Goal: Task Accomplishment & Management: Use online tool/utility

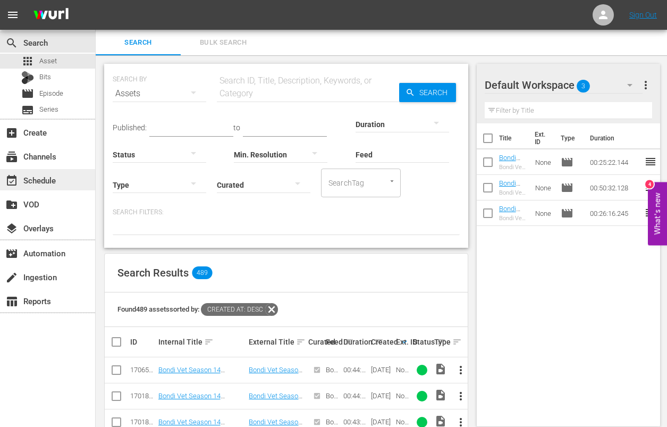
click at [30, 178] on div "event_available Schedule" at bounding box center [30, 179] width 60 height 10
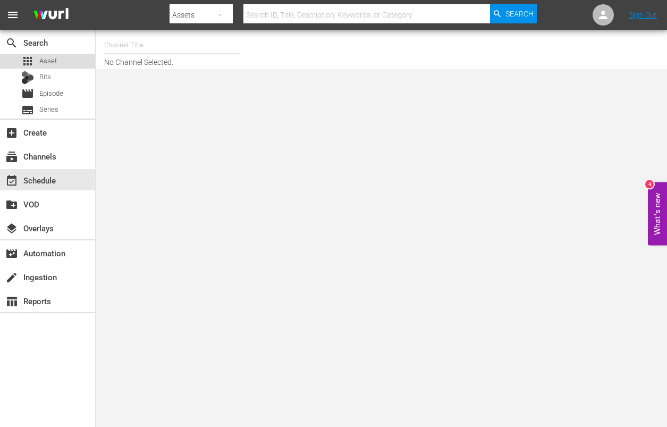
click at [44, 61] on span "Asset" at bounding box center [48, 61] width 18 height 11
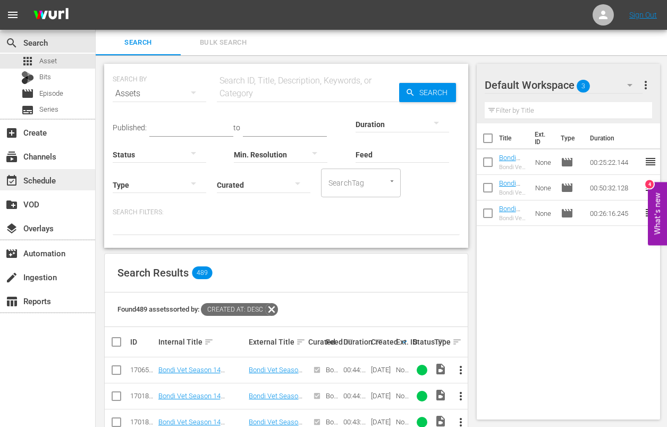
click at [40, 181] on div "event_available Schedule" at bounding box center [30, 179] width 60 height 10
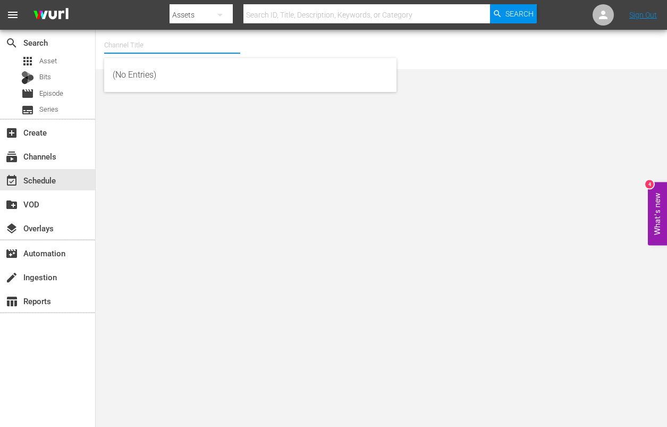
drag, startPoint x: 131, startPoint y: 43, endPoint x: 157, endPoint y: 48, distance: 26.2
click at [132, 43] on input "text" at bounding box center [172, 45] width 136 height 26
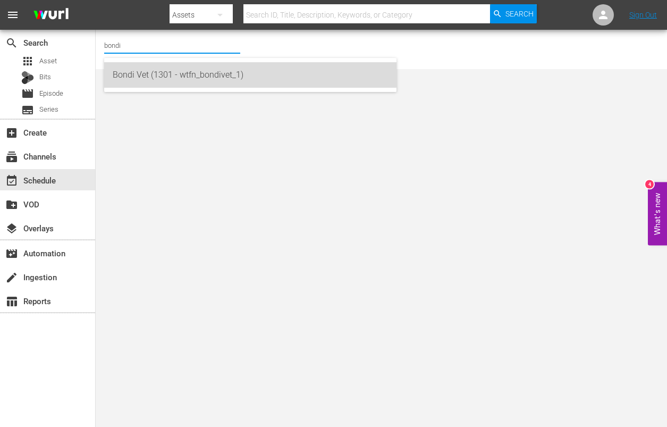
click at [210, 72] on div "Bondi Vet (1301 - wtfn_bondivet_1)" at bounding box center [250, 75] width 275 height 26
type input "Bondi Vet (1301 - wtfn_bondivet_1)"
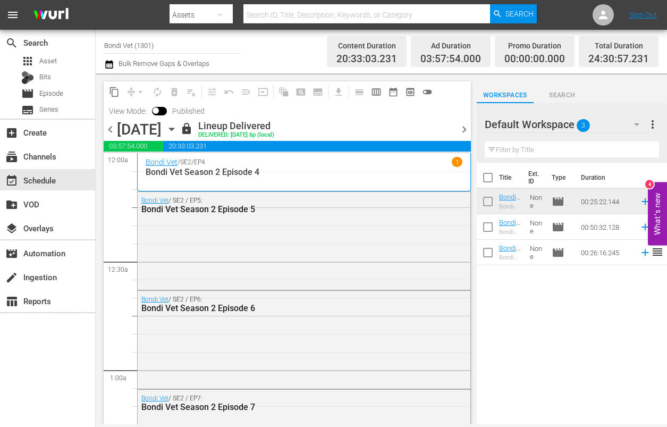
click at [177, 127] on icon "button" at bounding box center [172, 129] width 12 height 12
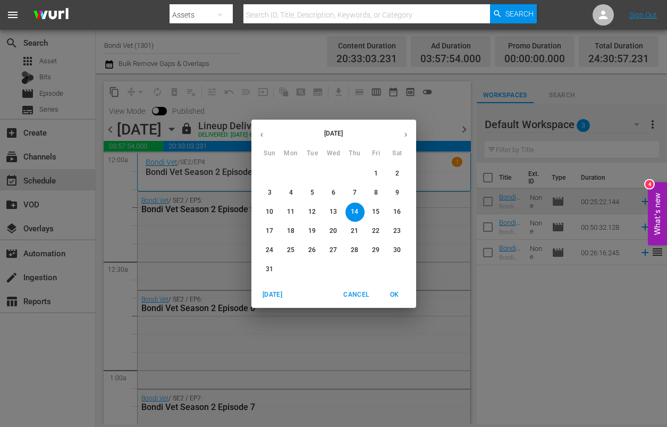
click at [404, 132] on icon "button" at bounding box center [406, 135] width 8 height 8
click at [309, 173] on span "2" at bounding box center [312, 173] width 19 height 9
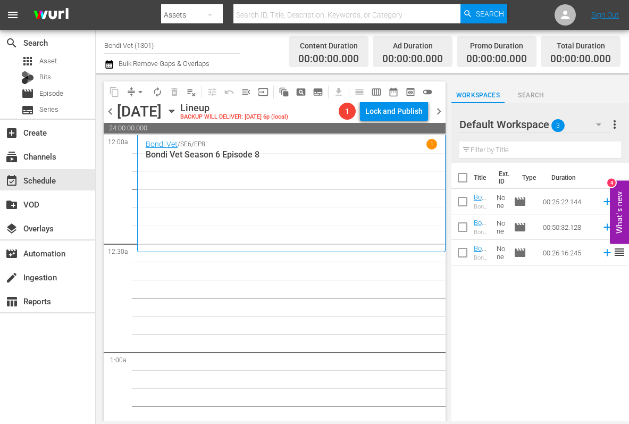
click at [174, 110] on icon "button" at bounding box center [171, 111] width 5 height 3
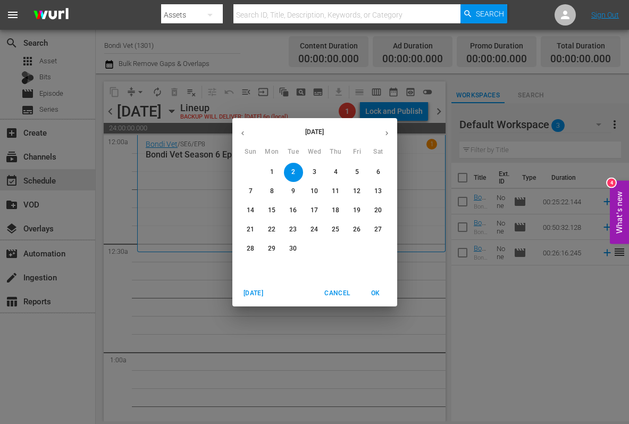
click at [242, 137] on button "button" at bounding box center [242, 133] width 21 height 21
click at [295, 229] on p "19" at bounding box center [292, 229] width 7 height 9
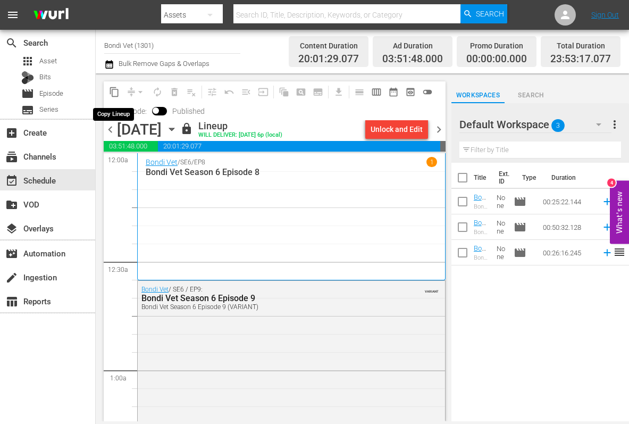
click at [116, 91] on span "content_copy" at bounding box center [114, 92] width 11 height 11
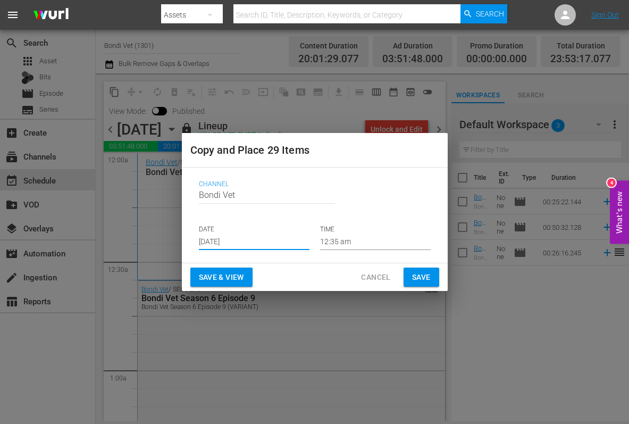
click at [255, 239] on input "[DATE]" at bounding box center [254, 242] width 111 height 16
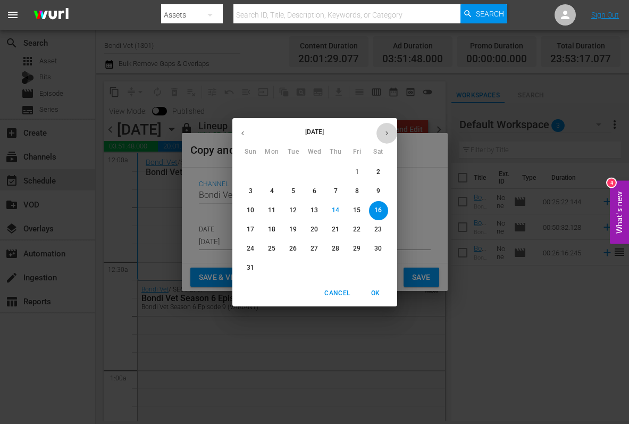
click at [387, 133] on icon "button" at bounding box center [387, 133] width 8 height 8
click at [289, 169] on span "2" at bounding box center [293, 171] width 19 height 9
type input "[DATE]"
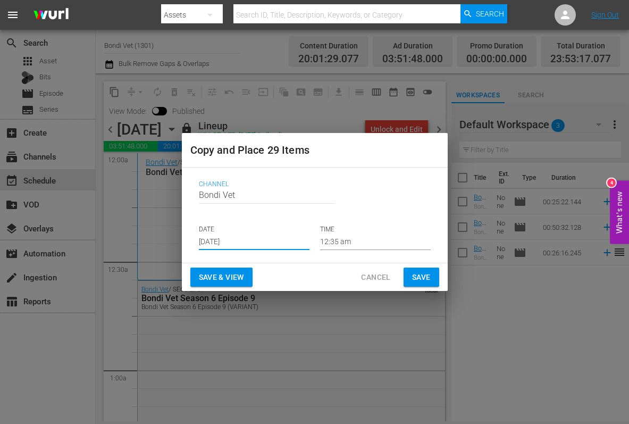
click at [220, 273] on span "Save & View" at bounding box center [221, 276] width 45 height 13
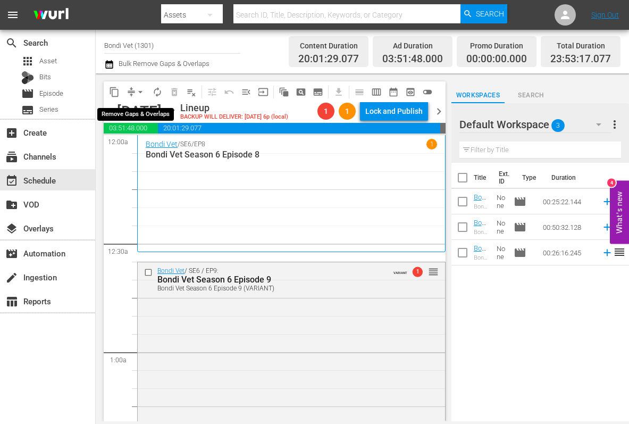
click at [137, 87] on span "arrow_drop_down" at bounding box center [140, 92] width 11 height 11
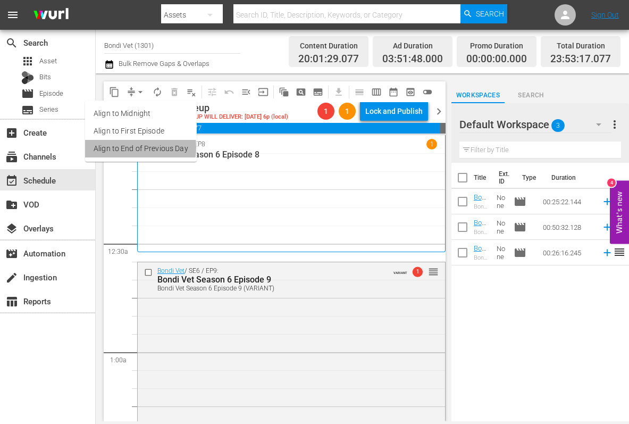
click at [121, 147] on li "Align to End of Previous Day" at bounding box center [141, 149] width 112 height 18
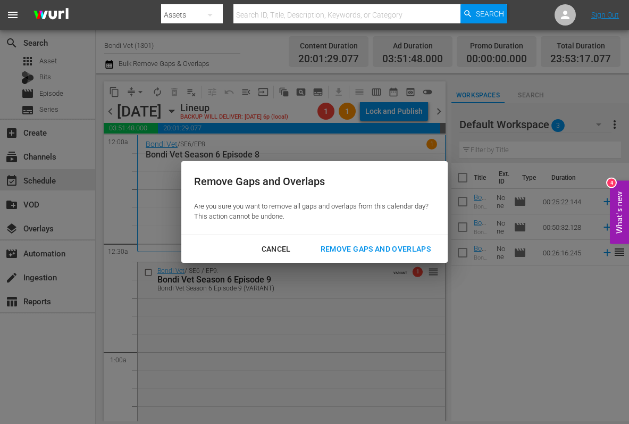
click at [360, 246] on div "Remove Gaps and Overlaps" at bounding box center [375, 248] width 127 height 13
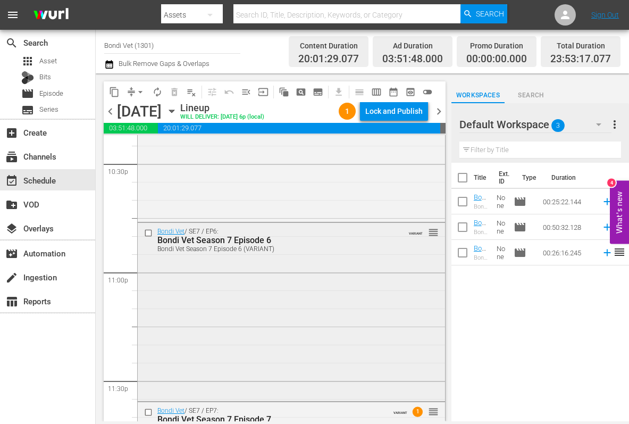
scroll to position [5011, 0]
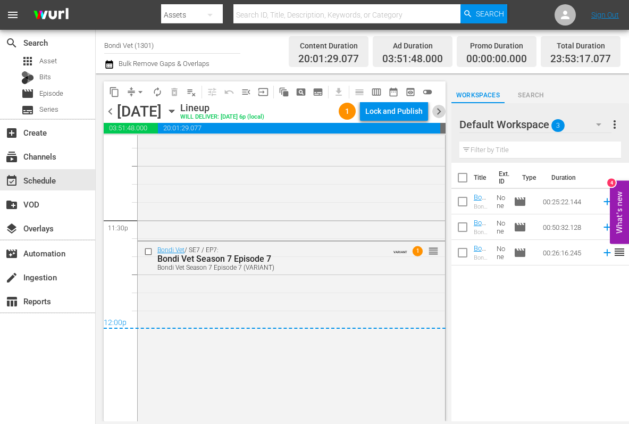
click at [440, 109] on span "chevron_right" at bounding box center [438, 111] width 13 height 13
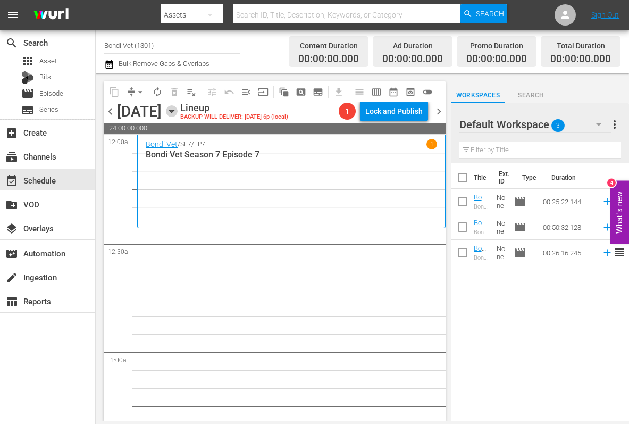
click at [174, 111] on icon "button" at bounding box center [171, 111] width 5 height 3
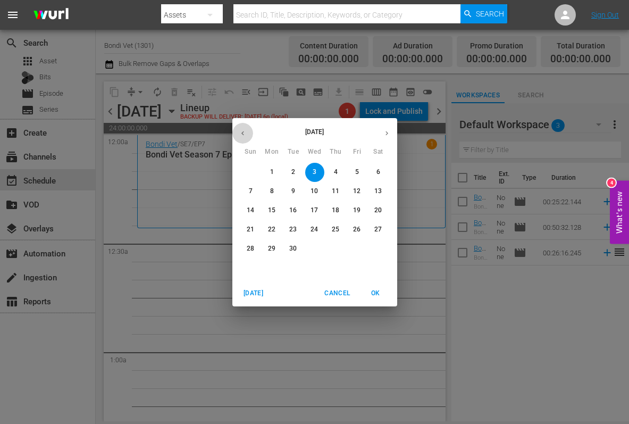
click at [243, 133] on icon "button" at bounding box center [243, 133] width 8 height 8
click at [314, 229] on p "20" at bounding box center [313, 229] width 7 height 9
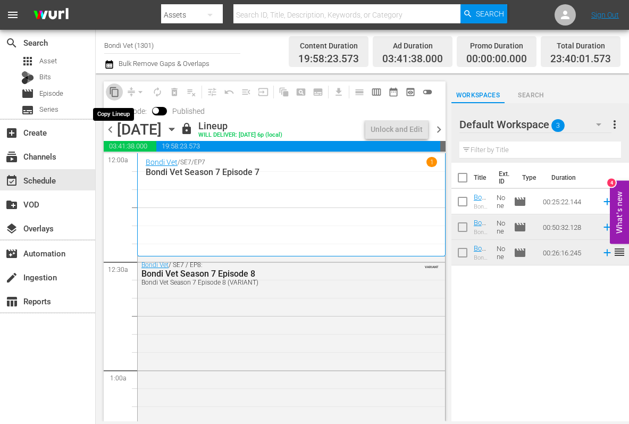
click at [114, 92] on span "content_copy" at bounding box center [114, 92] width 11 height 11
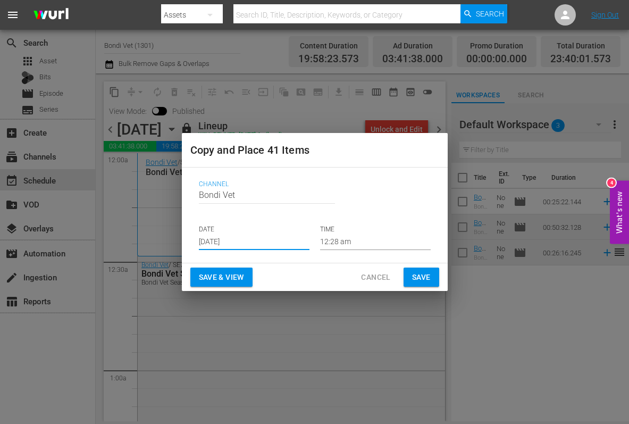
click at [259, 242] on input "[DATE]" at bounding box center [254, 242] width 111 height 16
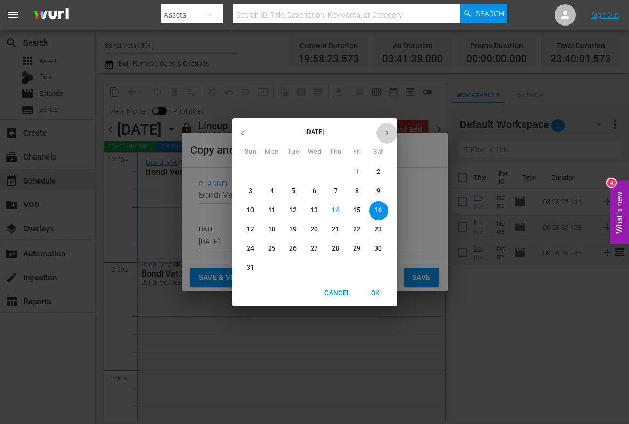
drag, startPoint x: 386, startPoint y: 133, endPoint x: 384, endPoint y: 139, distance: 6.4
click at [387, 133] on icon "button" at bounding box center [387, 133] width 8 height 8
drag, startPoint x: 311, startPoint y: 170, endPoint x: 311, endPoint y: 178, distance: 8.0
click at [311, 171] on span "3" at bounding box center [314, 171] width 19 height 9
type input "[DATE]"
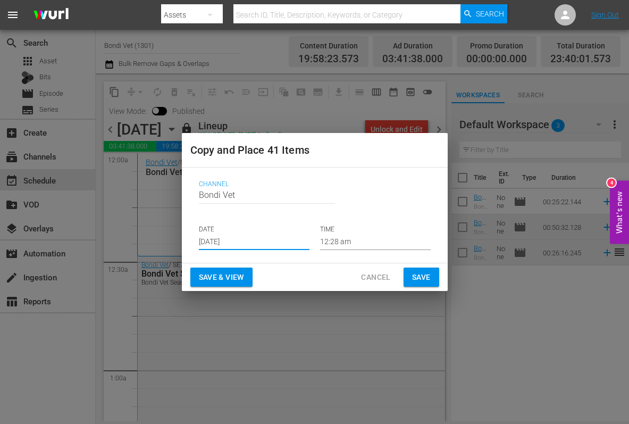
click at [217, 277] on span "Save & View" at bounding box center [221, 276] width 45 height 13
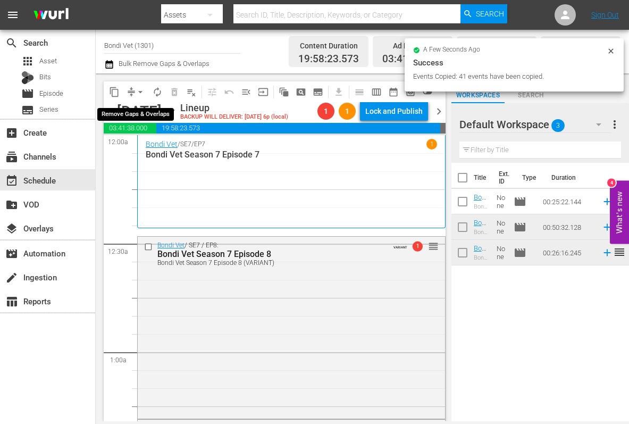
click at [140, 89] on span "arrow_drop_down" at bounding box center [140, 92] width 11 height 11
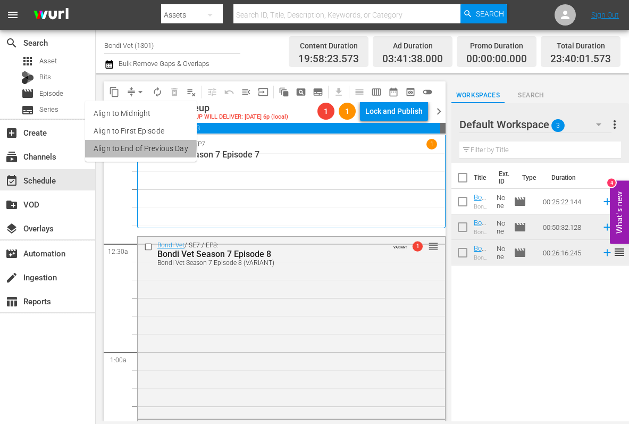
click at [122, 146] on li "Align to End of Previous Day" at bounding box center [141, 149] width 112 height 18
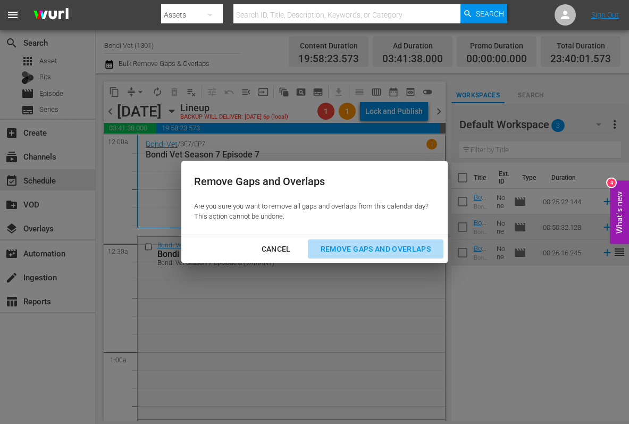
drag, startPoint x: 351, startPoint y: 251, endPoint x: 320, endPoint y: 248, distance: 30.5
click at [351, 251] on div "Remove Gaps and Overlaps" at bounding box center [375, 248] width 127 height 13
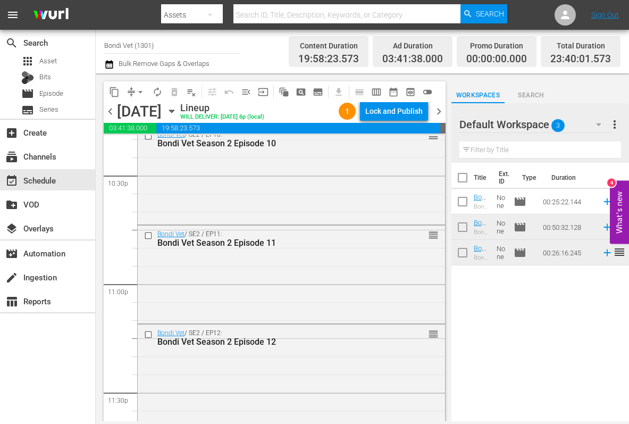
scroll to position [4938, 0]
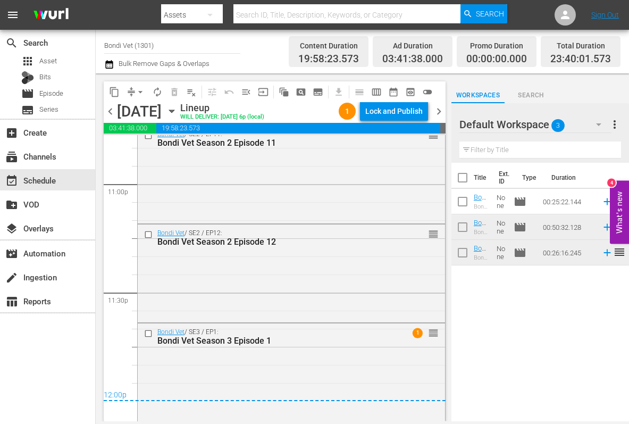
click at [437, 110] on span "chevron_right" at bounding box center [438, 111] width 13 height 13
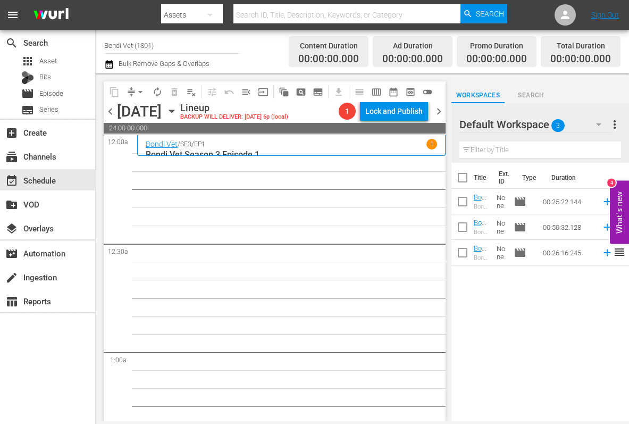
click at [177, 109] on icon "button" at bounding box center [172, 111] width 12 height 12
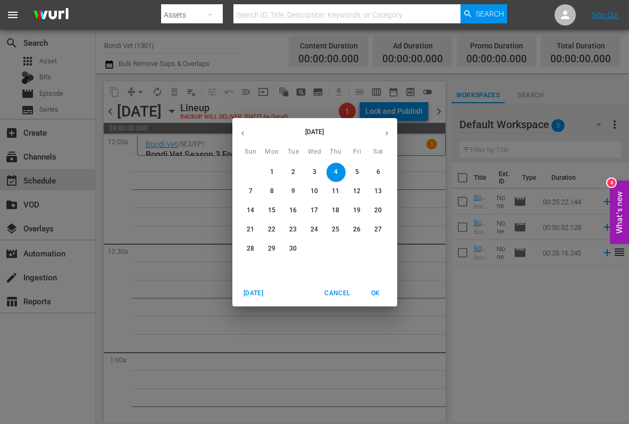
click at [241, 133] on icon "button" at bounding box center [242, 133] width 3 height 4
click at [336, 227] on p "21" at bounding box center [335, 229] width 7 height 9
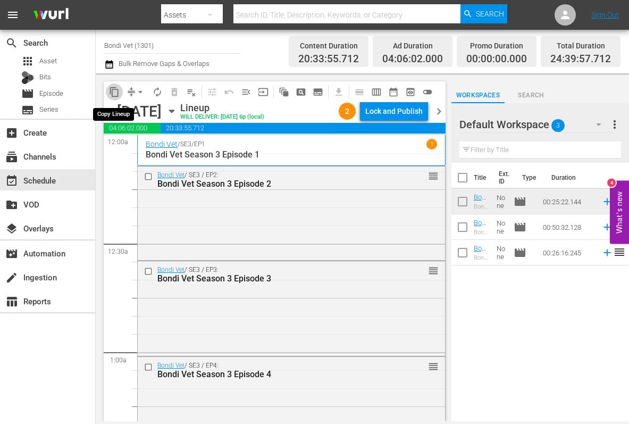
click at [114, 91] on span "content_copy" at bounding box center [114, 92] width 11 height 11
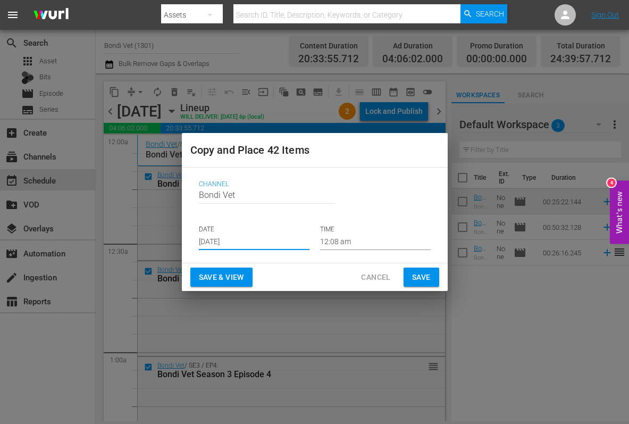
click at [259, 240] on input "[DATE]" at bounding box center [254, 242] width 111 height 16
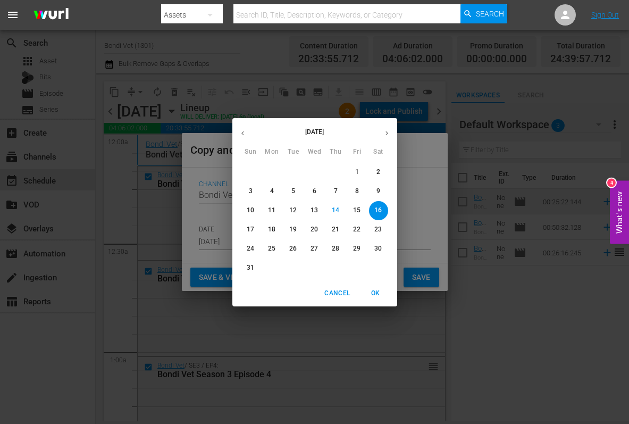
click at [388, 128] on button "button" at bounding box center [386, 133] width 21 height 21
drag, startPoint x: 335, startPoint y: 169, endPoint x: 319, endPoint y: 185, distance: 22.5
click at [335, 169] on p "4" at bounding box center [336, 171] width 4 height 9
type input "[DATE]"
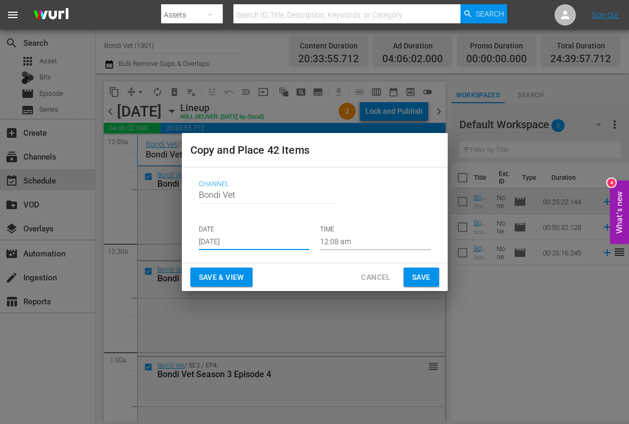
click at [216, 278] on span "Save & View" at bounding box center [221, 276] width 45 height 13
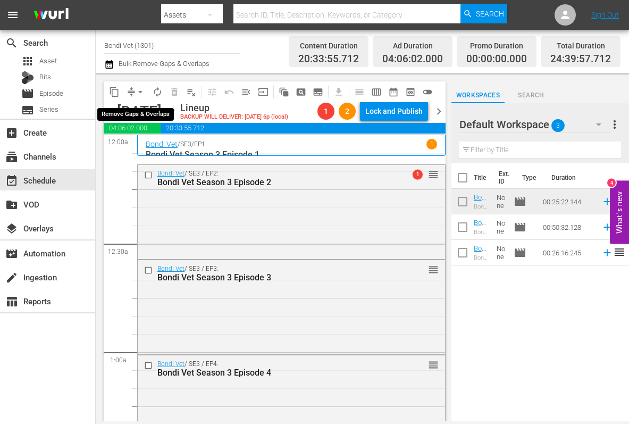
click at [140, 94] on span "arrow_drop_down" at bounding box center [140, 92] width 11 height 11
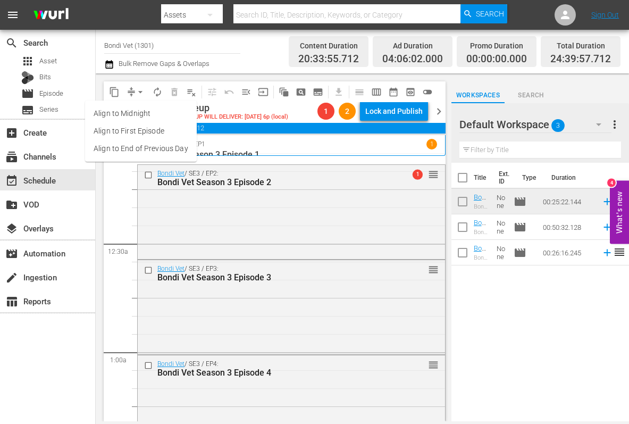
click at [123, 149] on li "Align to End of Previous Day" at bounding box center [141, 149] width 112 height 18
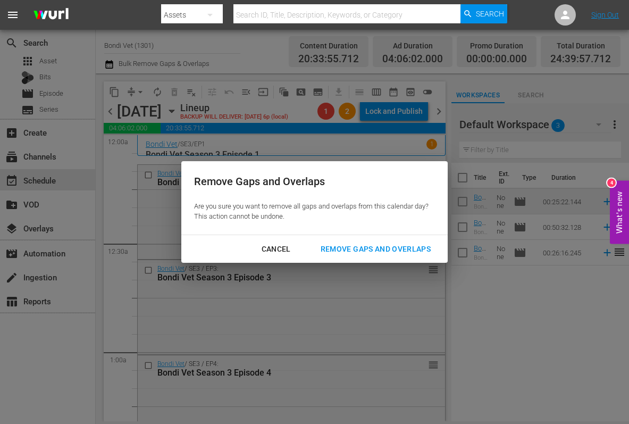
drag, startPoint x: 351, startPoint y: 247, endPoint x: 317, endPoint y: 248, distance: 34.0
click at [351, 247] on div "Remove Gaps and Overlaps" at bounding box center [375, 248] width 127 height 13
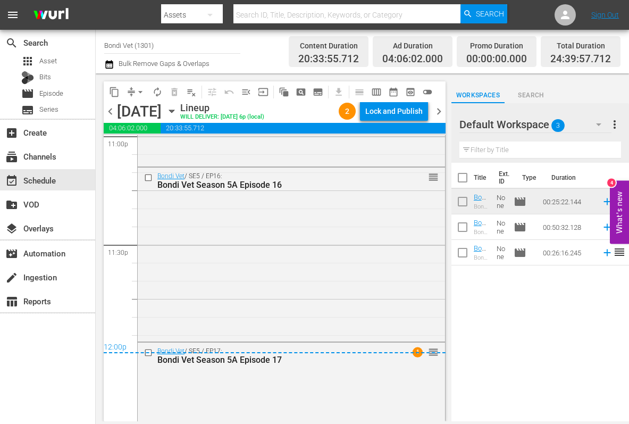
scroll to position [5083, 0]
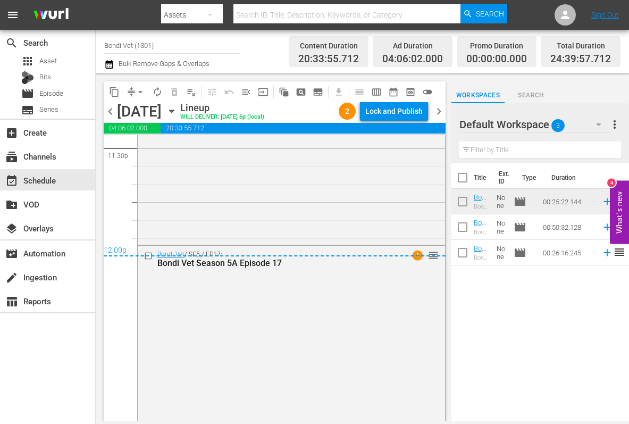
click at [436, 111] on span "chevron_right" at bounding box center [438, 111] width 13 height 13
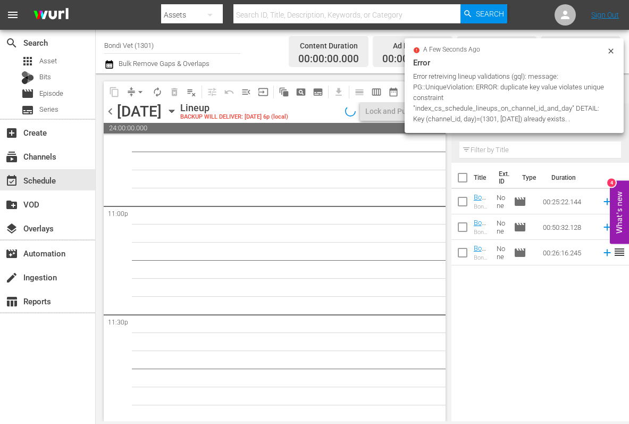
scroll to position [4918, 0]
click at [111, 112] on span "chevron_left" at bounding box center [110, 111] width 13 height 13
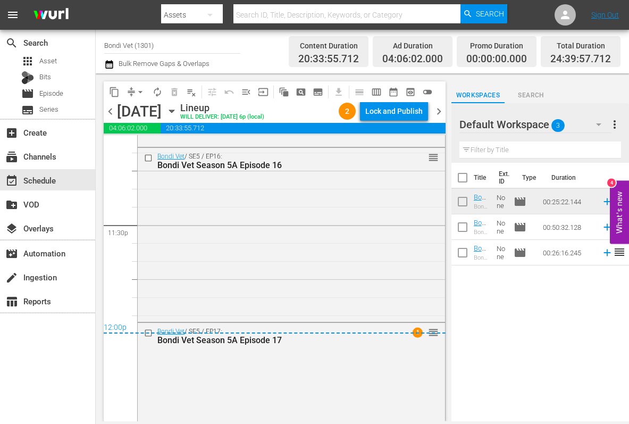
scroll to position [5083, 0]
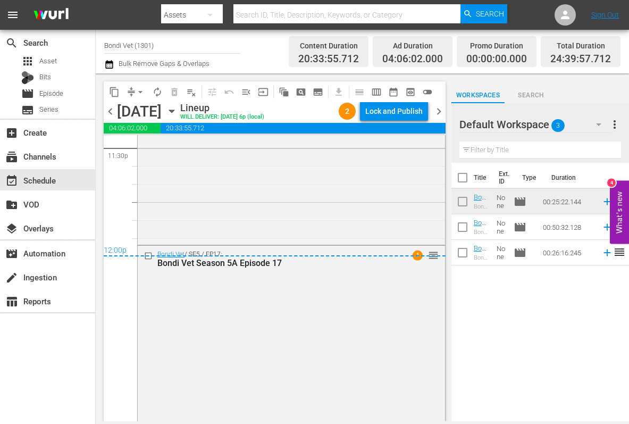
click at [435, 111] on span "chevron_right" at bounding box center [438, 111] width 13 height 13
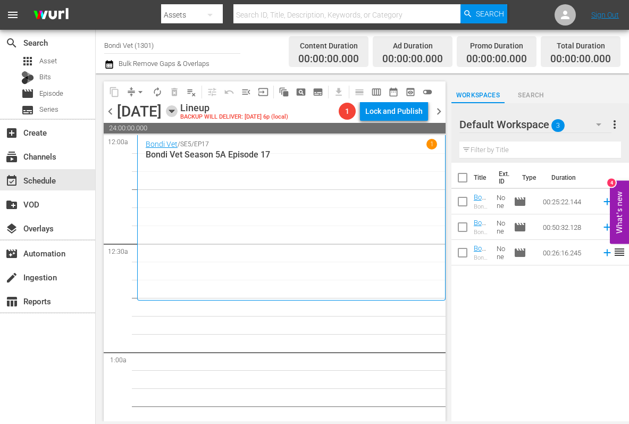
click at [174, 111] on icon "button" at bounding box center [171, 111] width 5 height 3
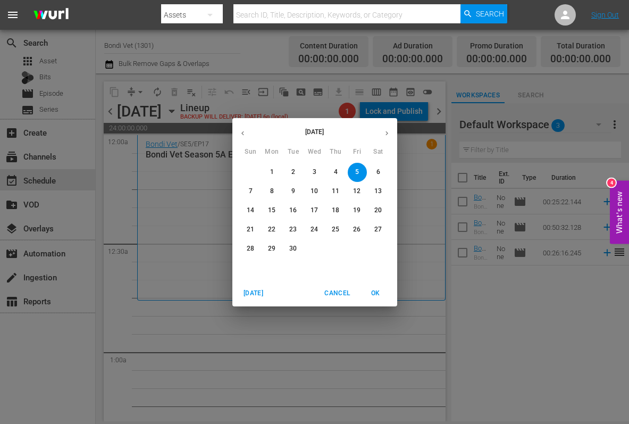
click at [240, 133] on icon "button" at bounding box center [243, 133] width 8 height 8
click at [358, 229] on p "22" at bounding box center [356, 229] width 7 height 9
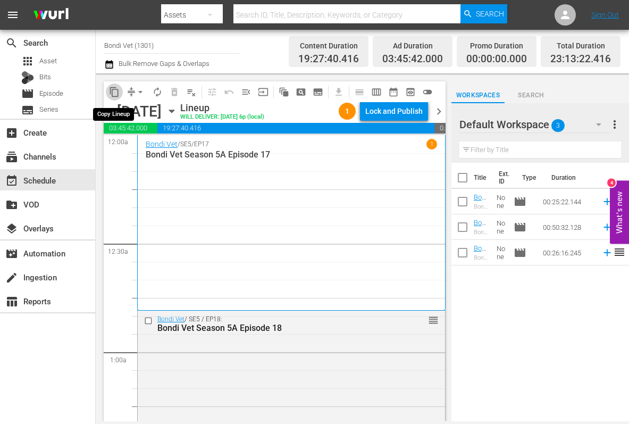
click at [114, 91] on span "content_copy" at bounding box center [114, 92] width 11 height 11
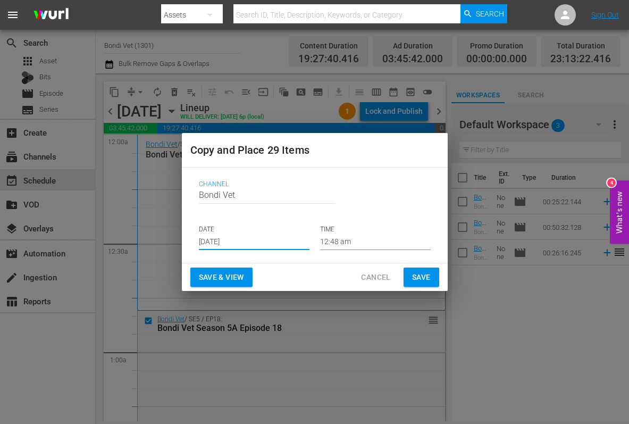
click at [256, 241] on input "[DATE]" at bounding box center [254, 242] width 111 height 16
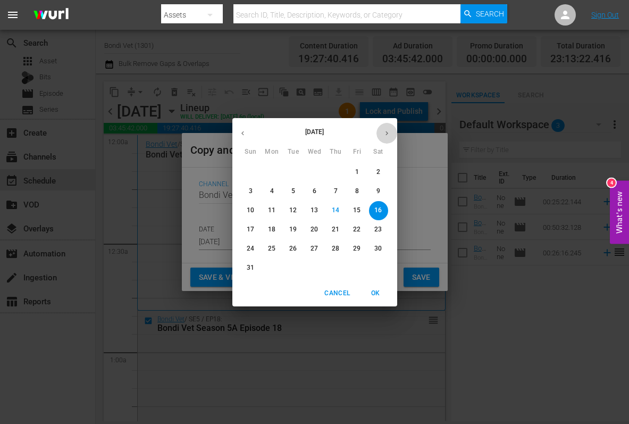
drag, startPoint x: 387, startPoint y: 132, endPoint x: 388, endPoint y: 146, distance: 13.3
click at [388, 132] on icon "button" at bounding box center [387, 133] width 8 height 8
click at [359, 170] on span "5" at bounding box center [357, 171] width 19 height 9
type input "[DATE]"
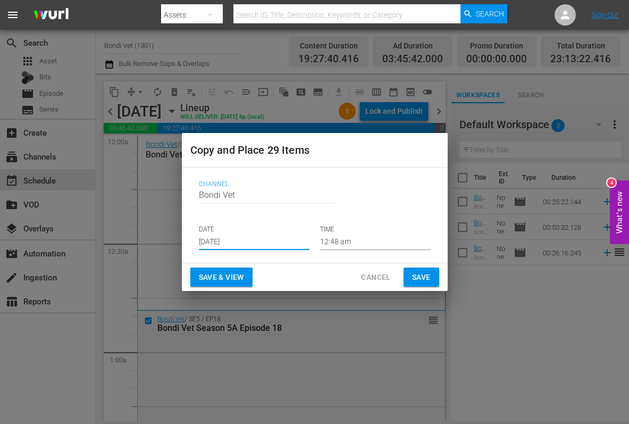
click at [224, 278] on span "Save & View" at bounding box center [221, 276] width 45 height 13
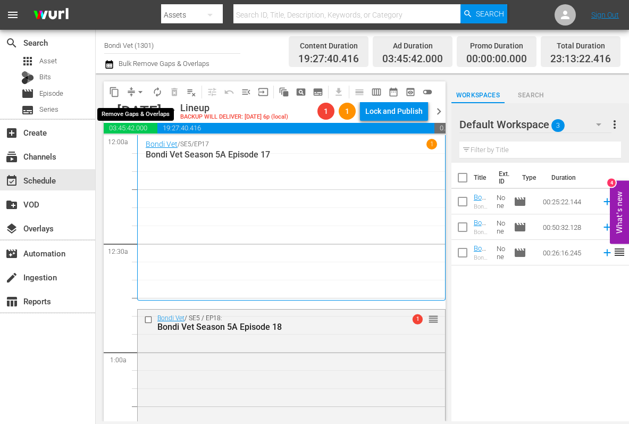
click at [139, 89] on span "arrow_drop_down" at bounding box center [140, 92] width 11 height 11
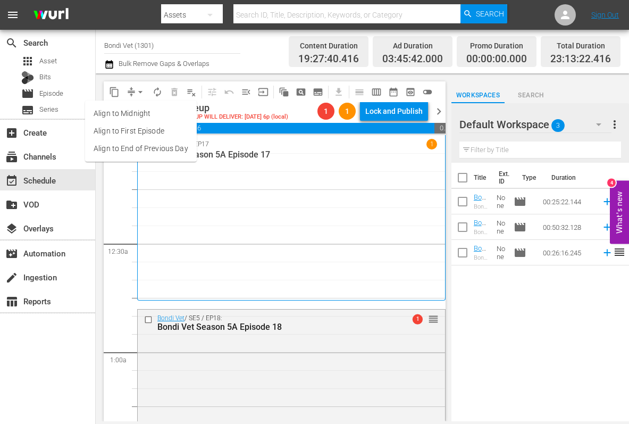
click at [121, 144] on li "Align to End of Previous Day" at bounding box center [141, 149] width 112 height 18
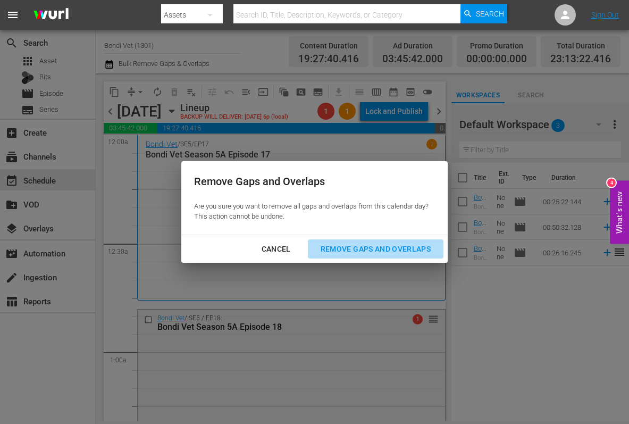
drag, startPoint x: 345, startPoint y: 247, endPoint x: 305, endPoint y: 252, distance: 40.7
click at [344, 247] on div "Remove Gaps and Overlaps" at bounding box center [375, 248] width 127 height 13
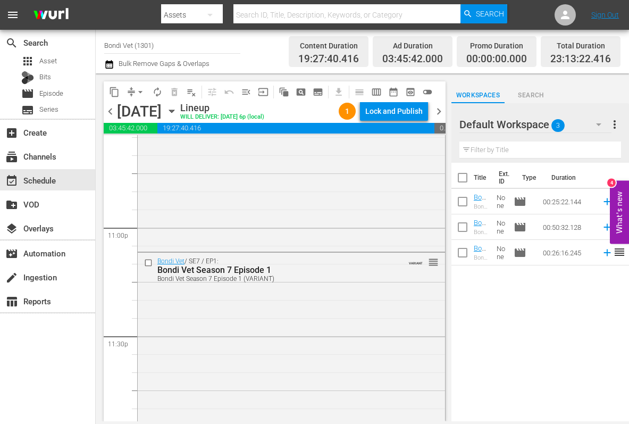
scroll to position [4918, 0]
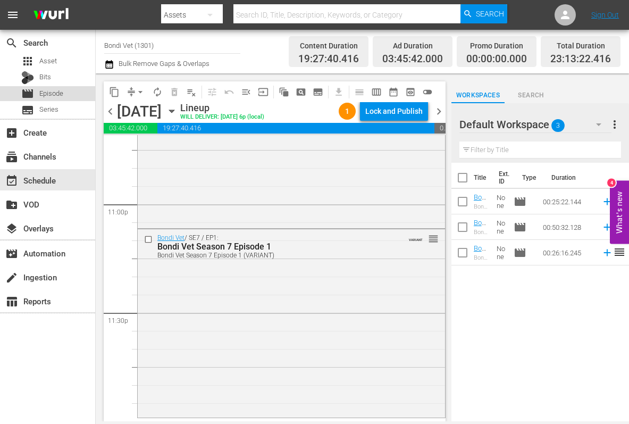
click at [50, 94] on span "Episode" at bounding box center [51, 93] width 24 height 11
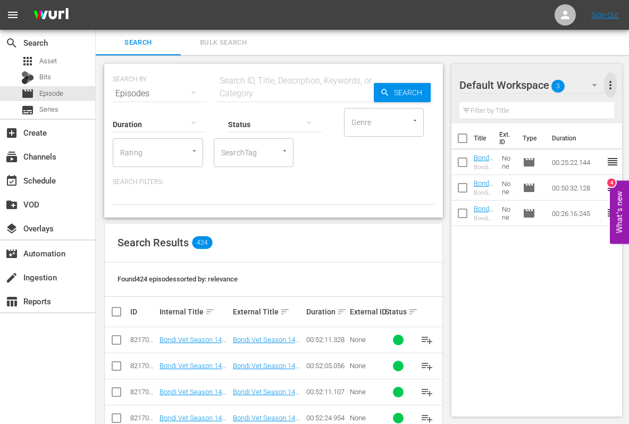
click at [609, 84] on span "more_vert" at bounding box center [610, 85] width 13 height 13
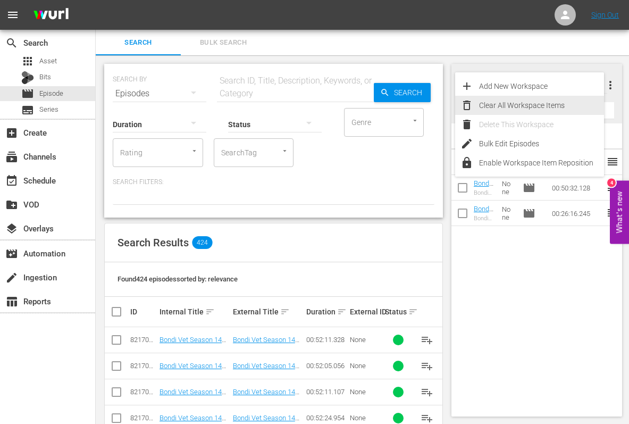
click at [544, 105] on div "Clear All Workspace Items" at bounding box center [541, 105] width 125 height 19
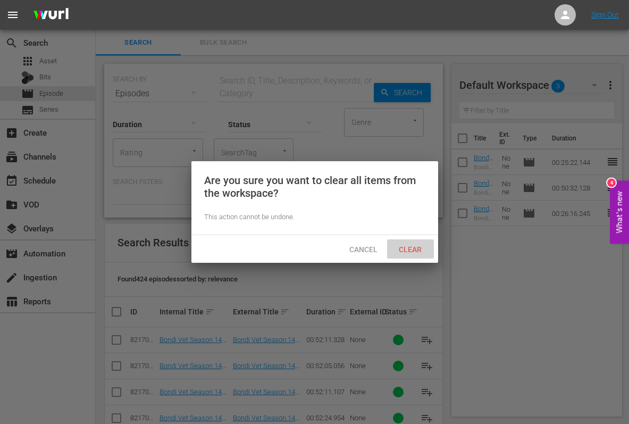
drag, startPoint x: 410, startPoint y: 250, endPoint x: 442, endPoint y: 253, distance: 31.6
click at [411, 250] on span "Clear" at bounding box center [410, 249] width 40 height 9
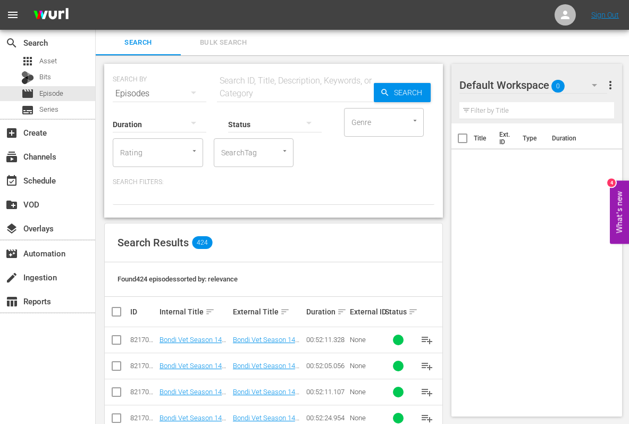
click at [241, 91] on input "text" at bounding box center [295, 94] width 157 height 26
type input "bondi vet season 7 episode 2"
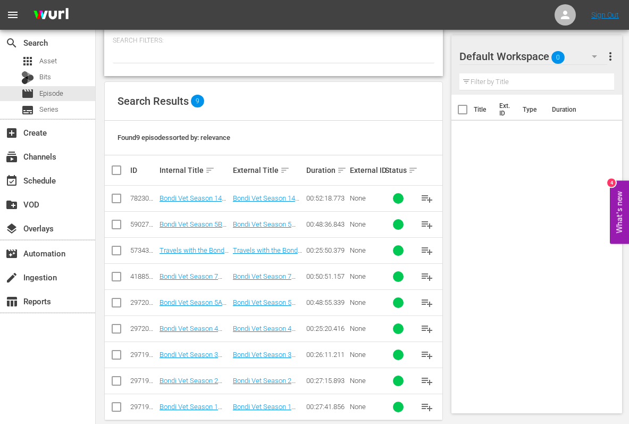
scroll to position [157, 0]
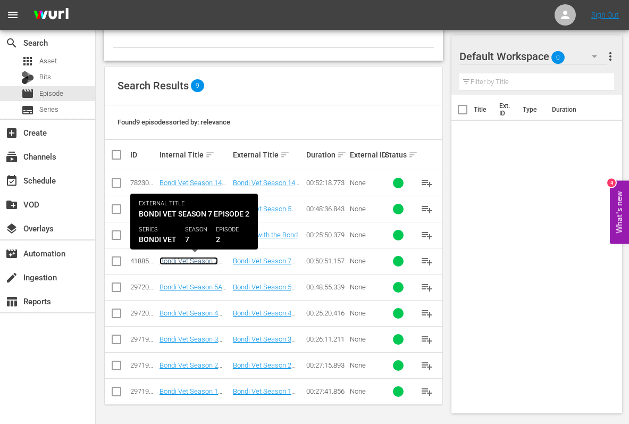
click at [193, 261] on link "Bondi Vet Season 7 Episode 2" at bounding box center [188, 265] width 58 height 16
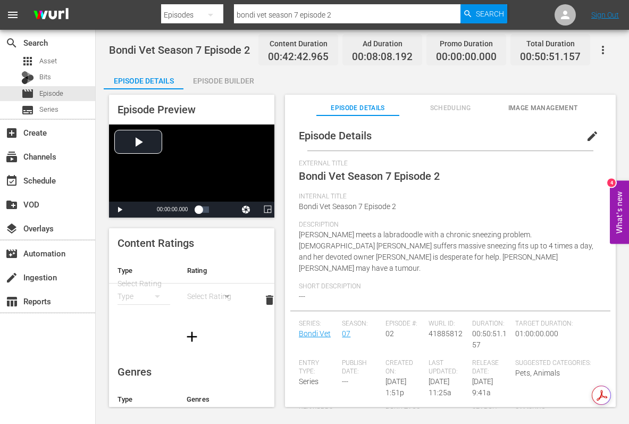
click at [463, 104] on span "Scheduling" at bounding box center [450, 108] width 83 height 11
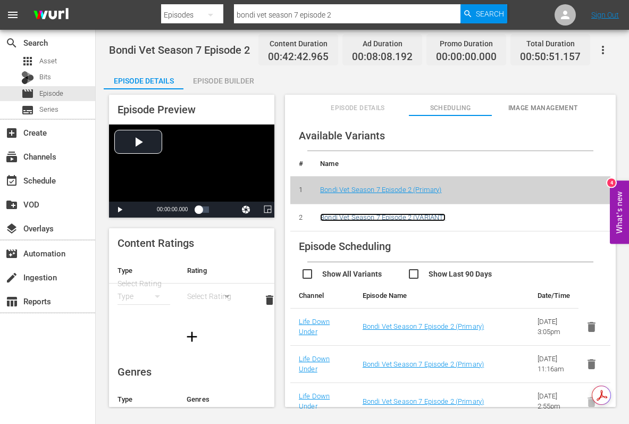
click at [396, 218] on link "Bondi Vet Season 7 Episode 2 (VARIANT)" at bounding box center [382, 217] width 125 height 8
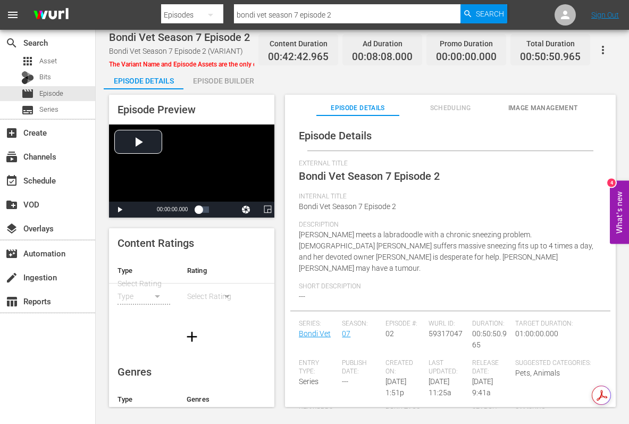
click at [603, 47] on icon "button" at bounding box center [603, 50] width 2 height 9
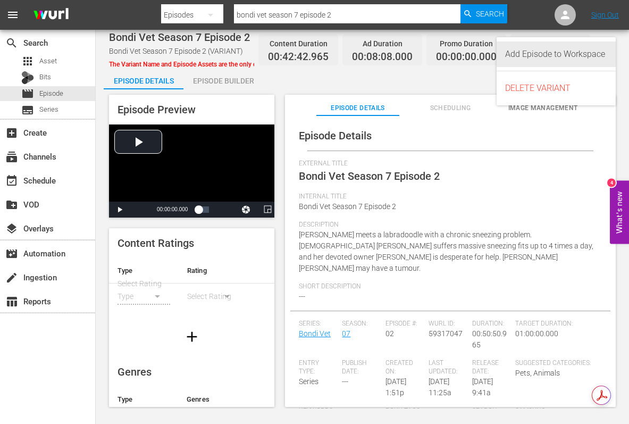
click at [580, 53] on div "Add Episode to Workspace" at bounding box center [556, 54] width 102 height 26
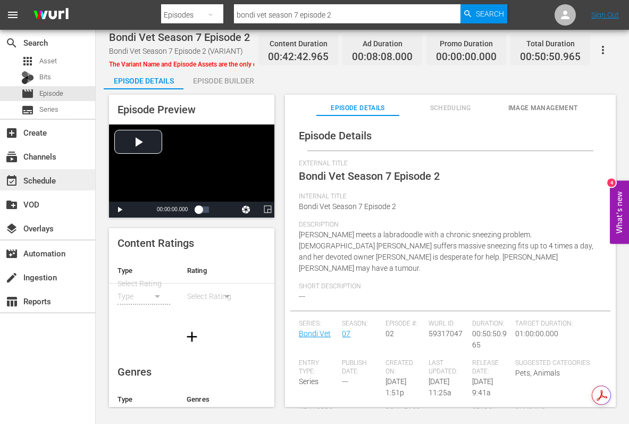
click at [44, 177] on div "event_available Schedule" at bounding box center [30, 179] width 60 height 10
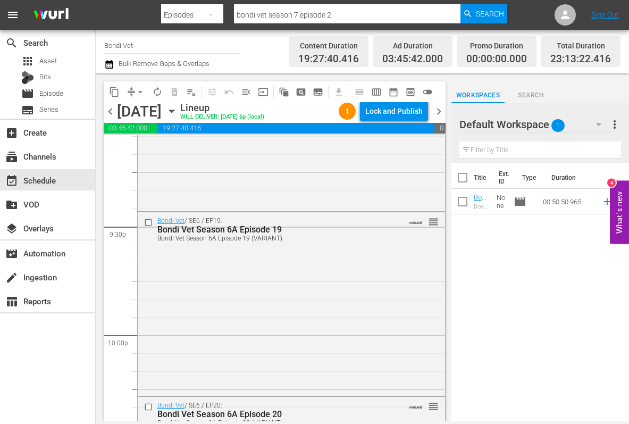
scroll to position [4918, 0]
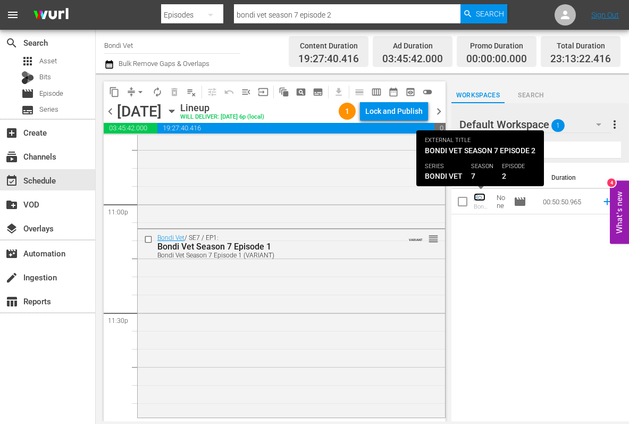
click at [477, 199] on link "Bondi Vet Season 7 Episode 2 (Bondi Vet Season 7 Episode 2 (VARIANT))" at bounding box center [480, 276] width 14 height 167
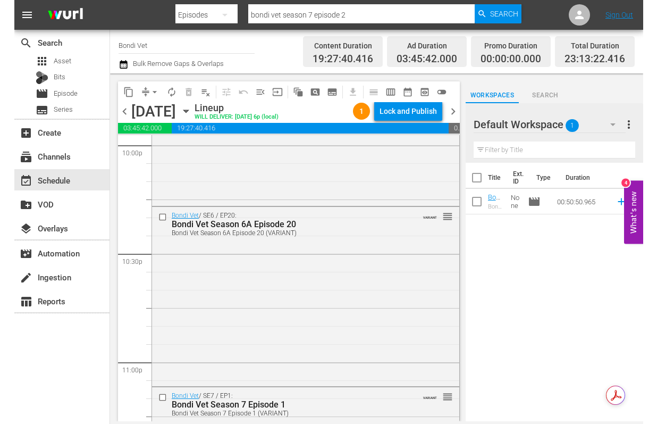
scroll to position [4918, 0]
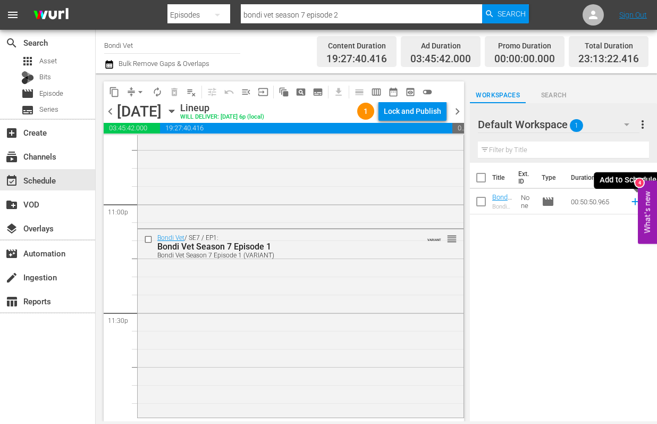
click at [635, 201] on icon at bounding box center [634, 201] width 7 height 7
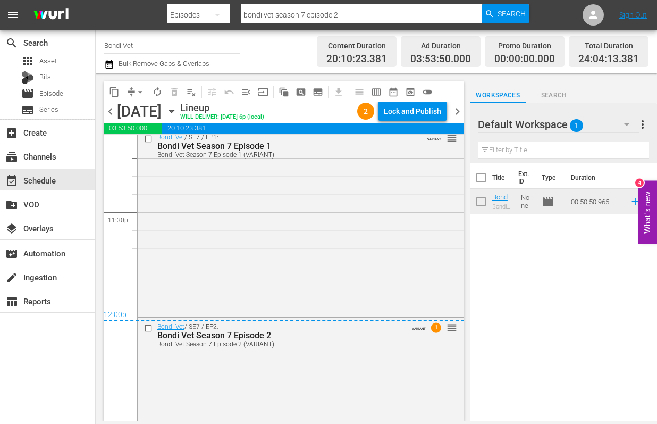
scroll to position [5098, 0]
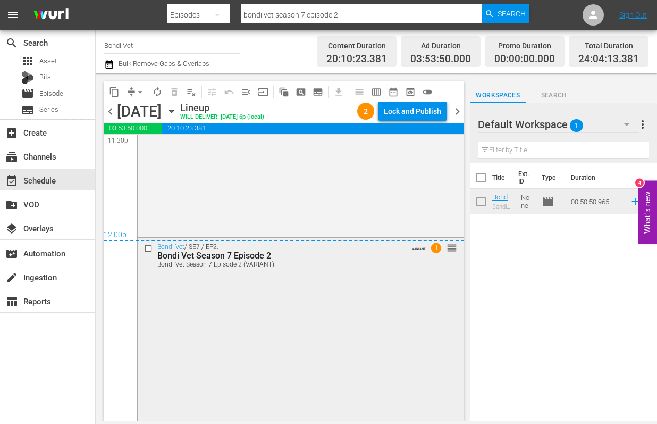
click at [233, 257] on div "Bondi Vet Season 7 Episode 2" at bounding box center [281, 255] width 249 height 10
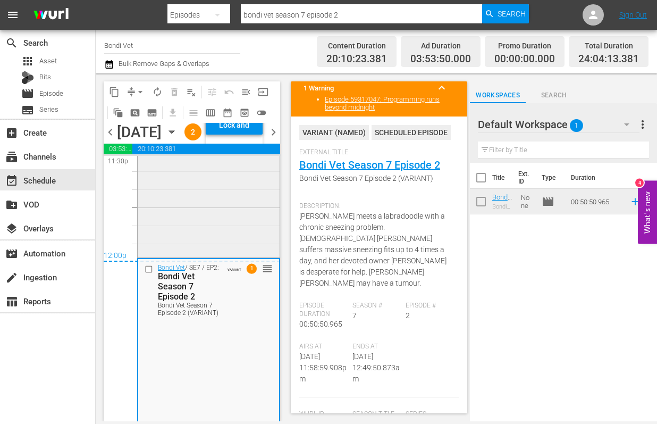
scroll to position [0, 0]
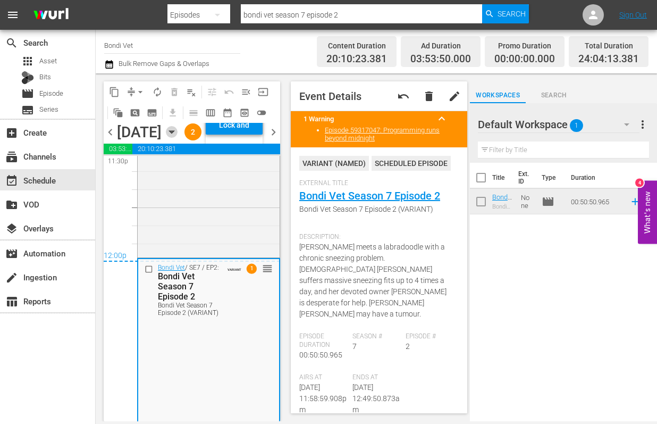
click at [177, 138] on icon "button" at bounding box center [172, 132] width 12 height 12
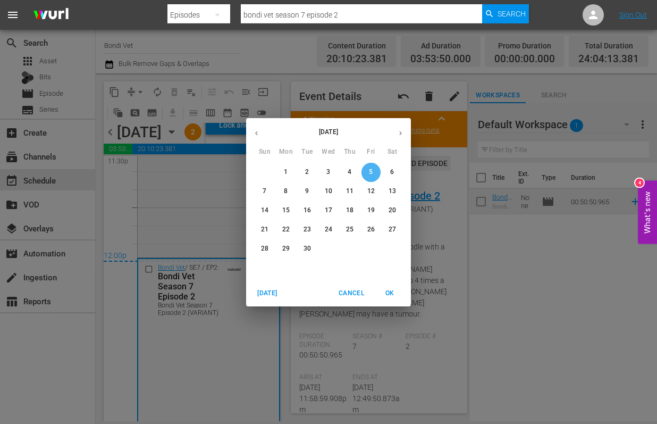
drag, startPoint x: 370, startPoint y: 169, endPoint x: 356, endPoint y: 171, distance: 14.5
click at [370, 168] on p "5" at bounding box center [371, 171] width 4 height 9
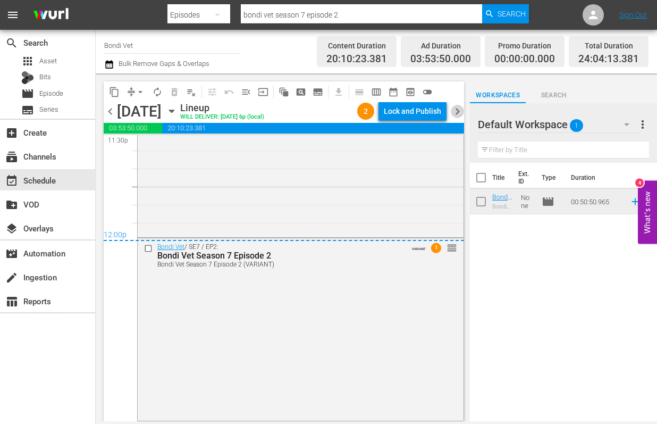
click at [458, 109] on span "chevron_right" at bounding box center [457, 111] width 13 height 13
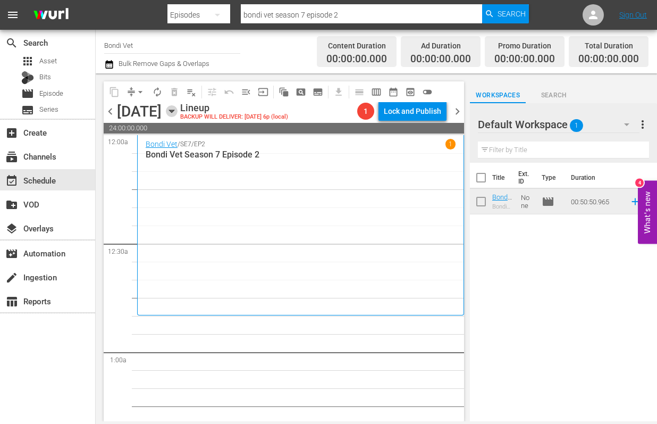
click at [174, 112] on icon "button" at bounding box center [171, 111] width 5 height 3
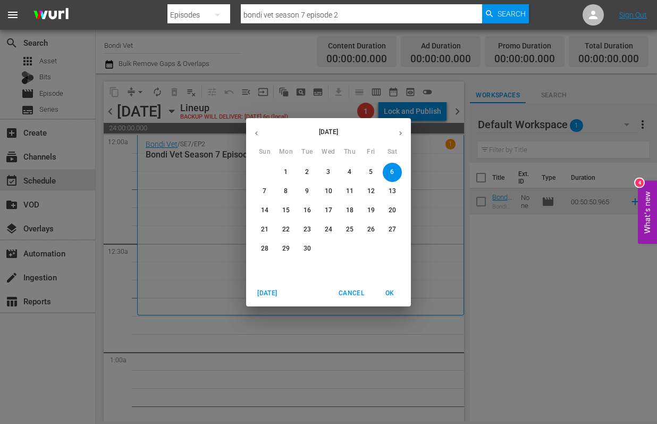
click at [392, 208] on p "20" at bounding box center [391, 210] width 7 height 9
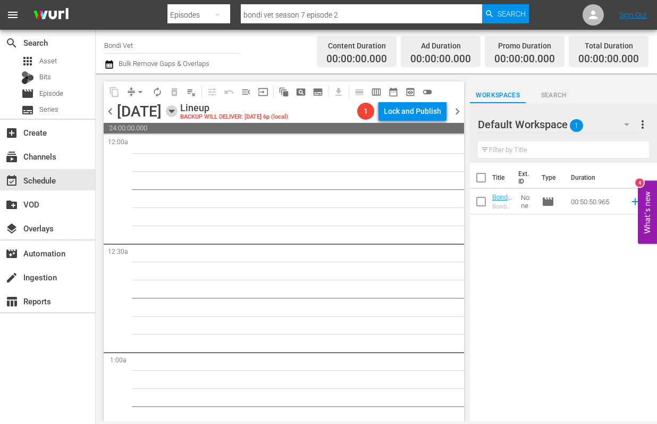
click at [174, 112] on icon "button" at bounding box center [171, 111] width 5 height 3
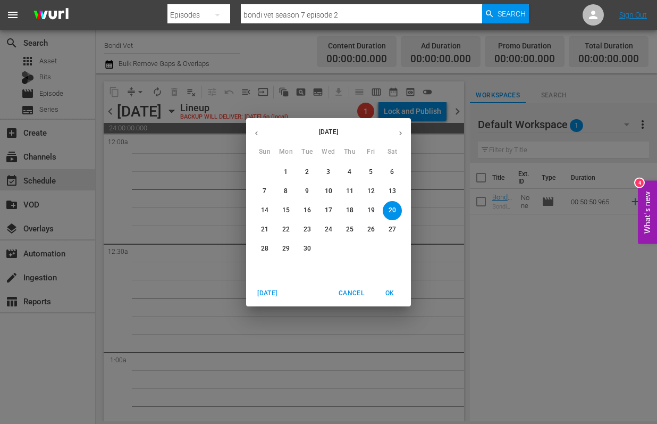
click at [259, 131] on icon "button" at bounding box center [256, 133] width 8 height 8
click at [327, 230] on p "20" at bounding box center [328, 229] width 7 height 9
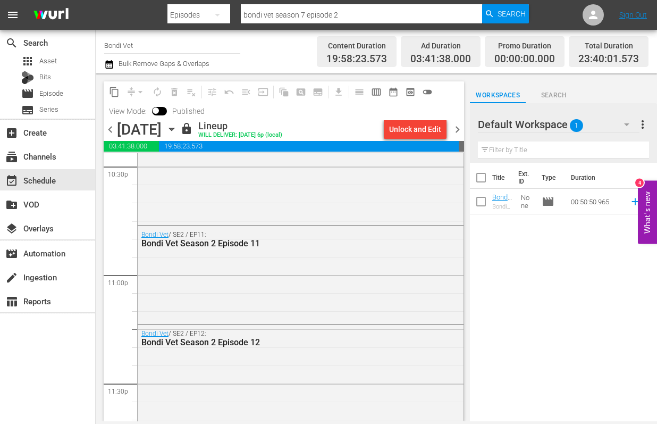
scroll to position [4967, 0]
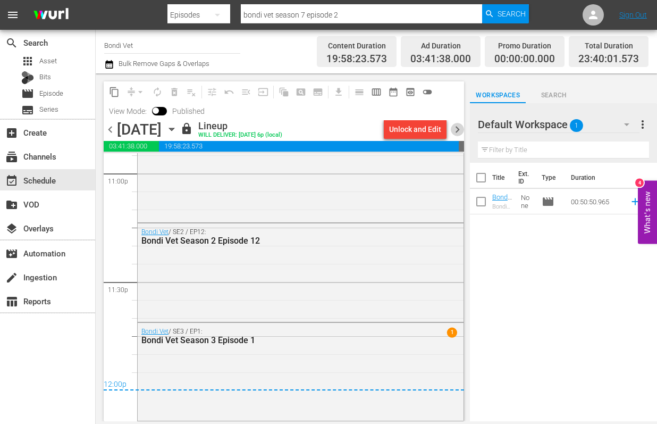
click at [458, 128] on span "chevron_right" at bounding box center [457, 129] width 13 height 13
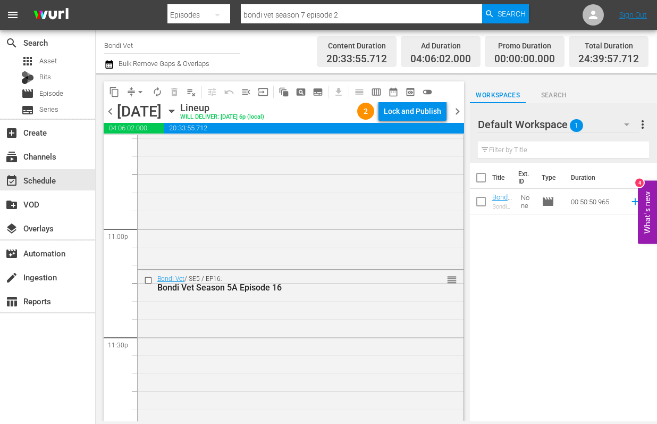
scroll to position [5093, 0]
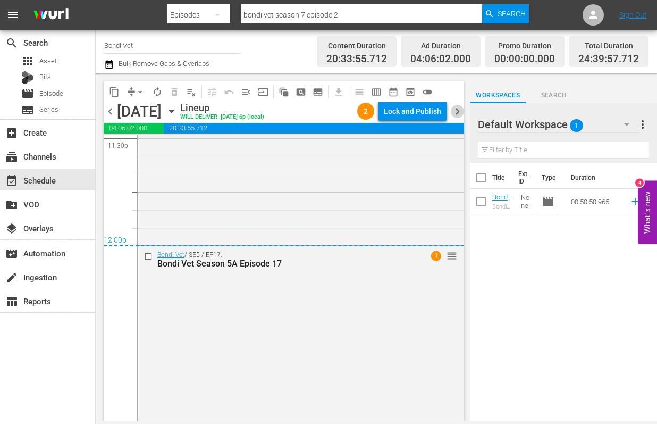
click at [459, 111] on span "chevron_right" at bounding box center [457, 111] width 13 height 13
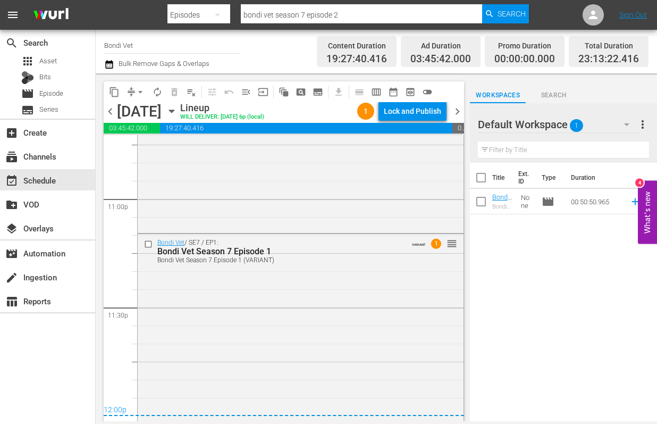
scroll to position [4924, 0]
click at [457, 109] on span "chevron_right" at bounding box center [457, 111] width 13 height 13
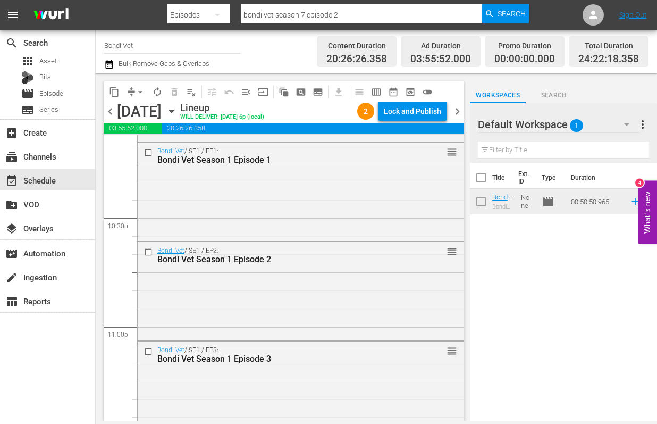
scroll to position [5005, 0]
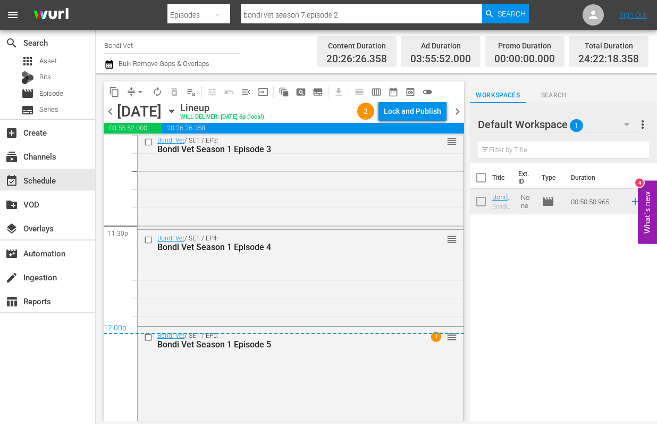
click at [459, 110] on span "chevron_right" at bounding box center [457, 111] width 13 height 13
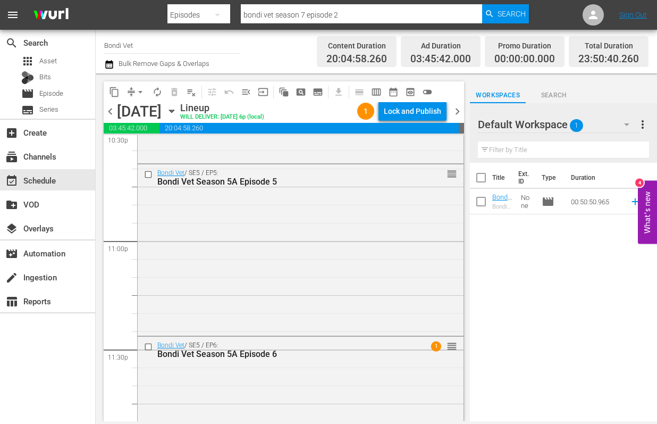
scroll to position [4971, 0]
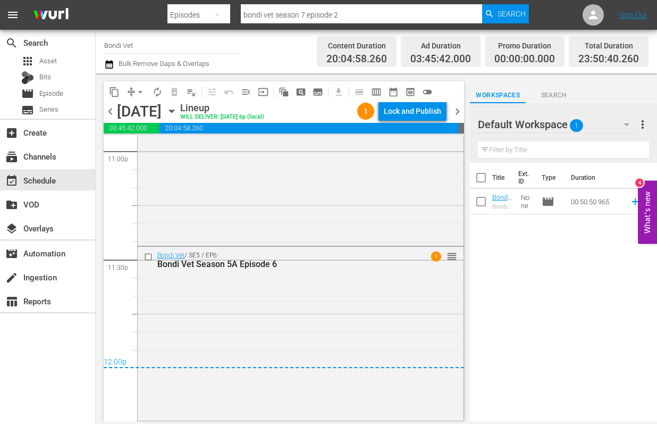
drag, startPoint x: 455, startPoint y: 110, endPoint x: 451, endPoint y: 122, distance: 13.1
click at [455, 110] on span "chevron_right" at bounding box center [457, 111] width 13 height 13
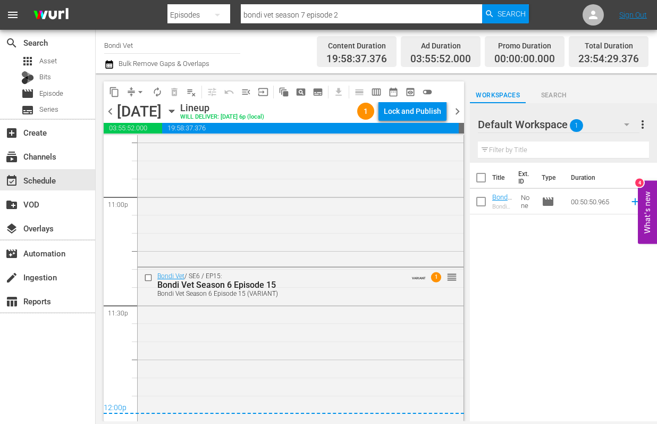
scroll to position [4951, 0]
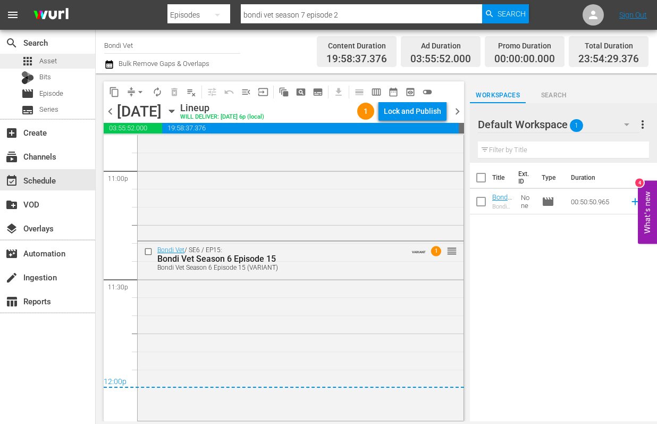
click at [42, 59] on span "Asset" at bounding box center [48, 61] width 18 height 11
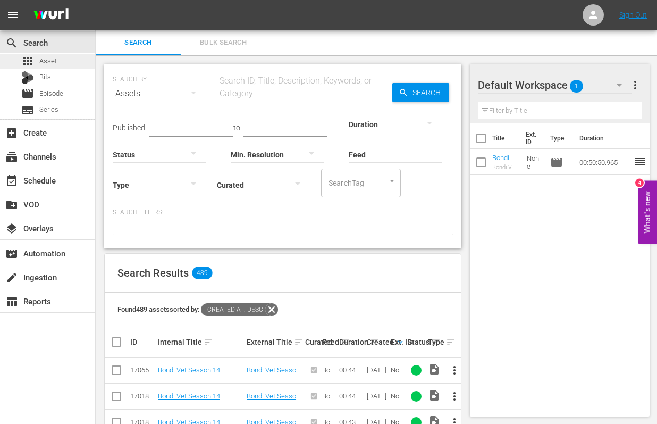
click at [44, 54] on div "apps Asset" at bounding box center [39, 61] width 36 height 15
click at [41, 59] on span "Asset" at bounding box center [48, 61] width 18 height 11
